Goal: Find contact information: Find contact information

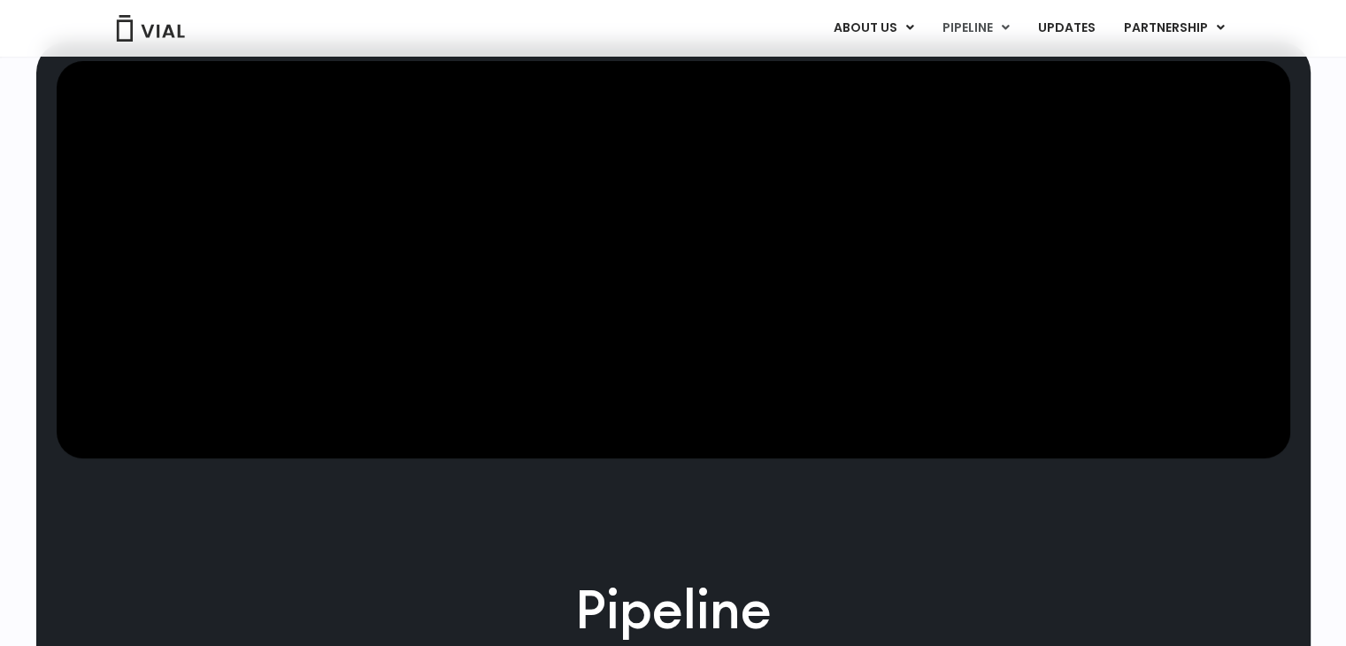
scroll to position [457, 0]
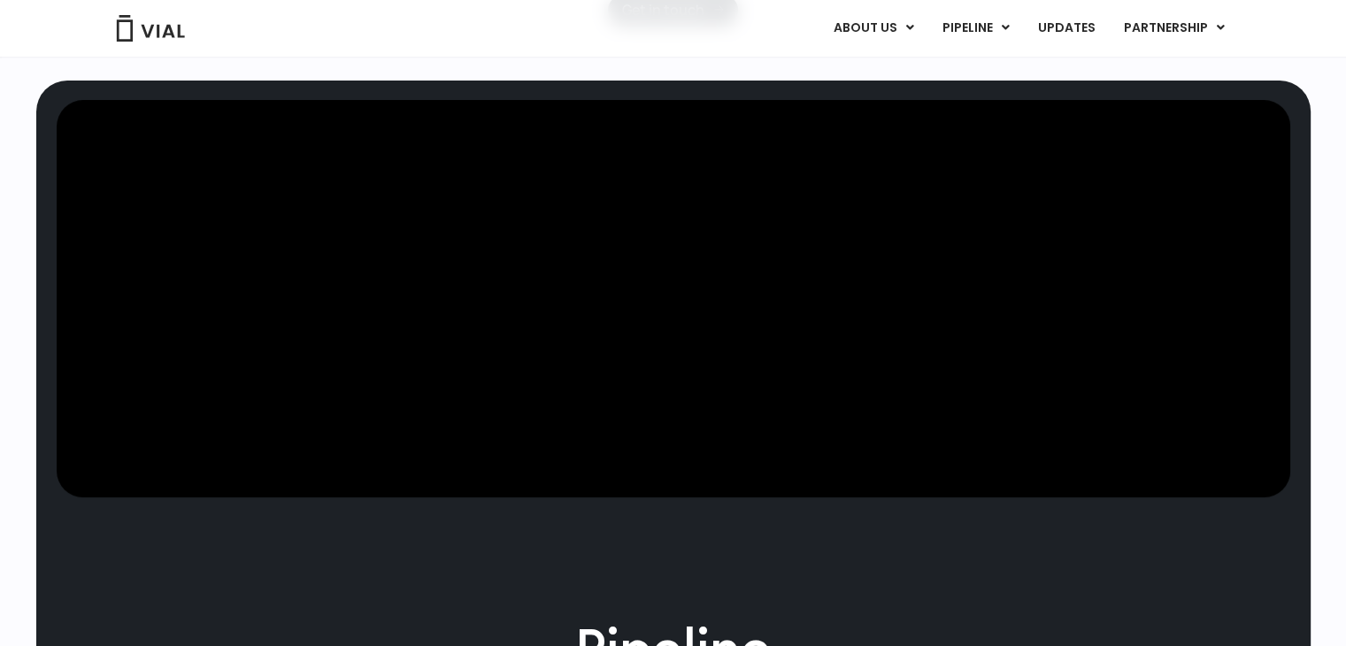
click at [1211, 1] on div "ABOUT US ABOUT US CAREERS CONTACT US PIPELINE TL1A HLE PHASE 2 INHBE/ACTIVIN E …" at bounding box center [672, 28] width 1168 height 57
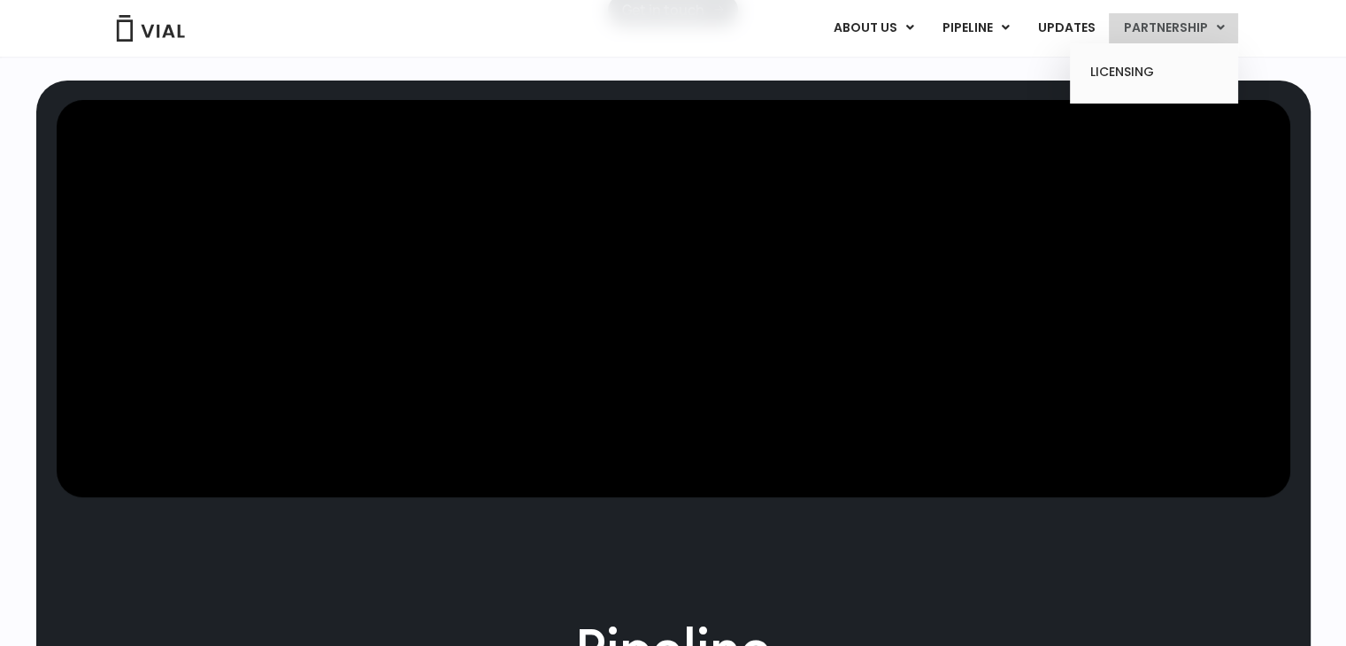
click at [1212, 21] on link "PARTNERSHIP" at bounding box center [1173, 28] width 129 height 30
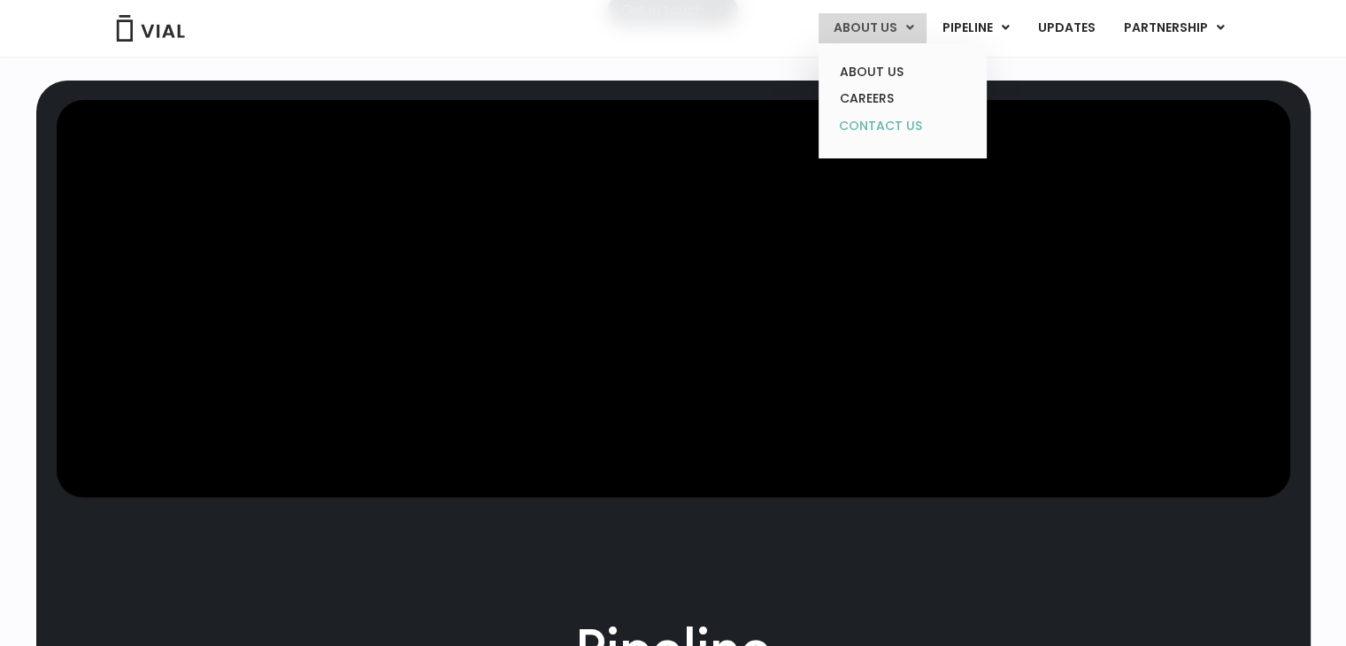
click at [880, 127] on link "CONTACT US" at bounding box center [902, 126] width 155 height 28
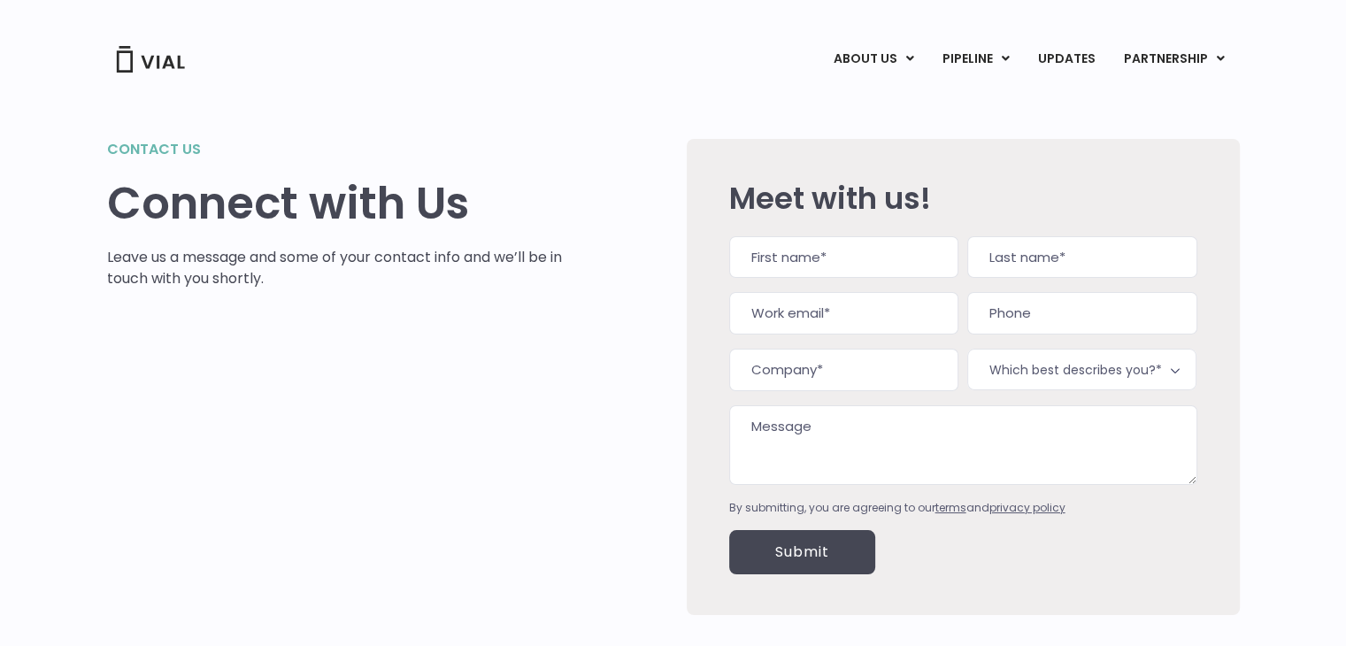
click at [149, 139] on h2 "Contact us" at bounding box center [335, 149] width 456 height 21
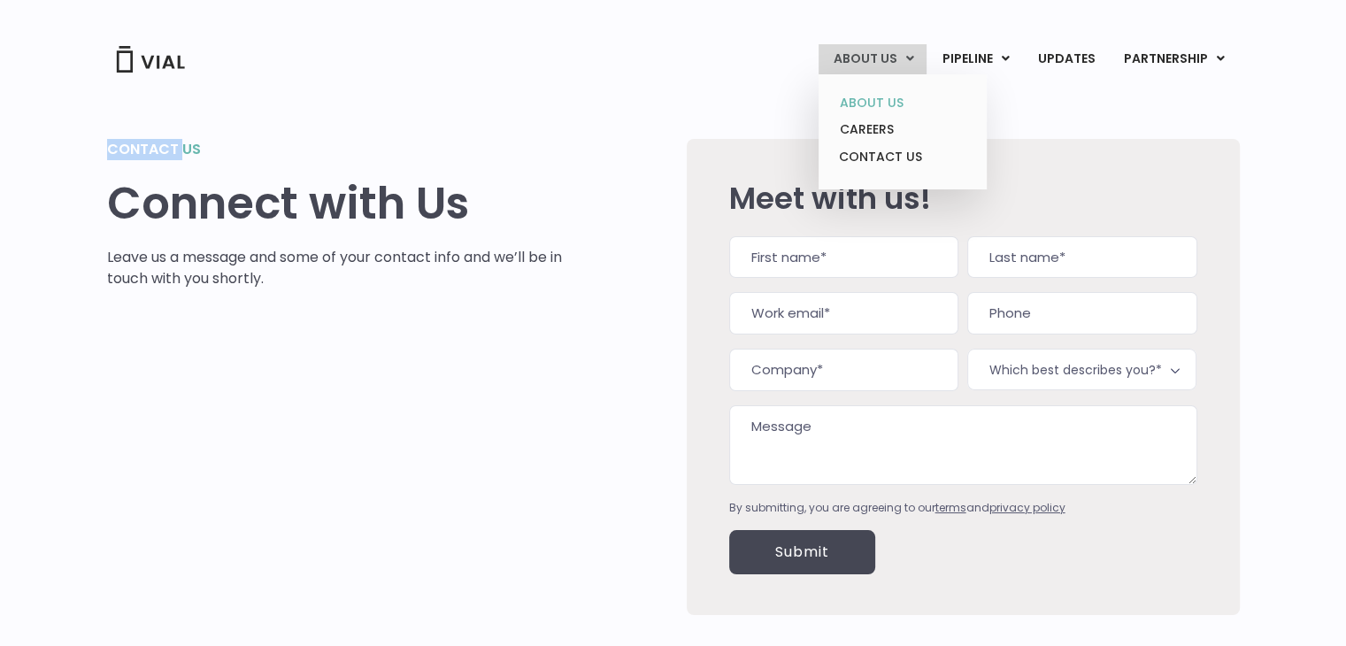
click at [899, 94] on link "ABOUT US" at bounding box center [902, 102] width 155 height 27
